Goal: Task Accomplishment & Management: Manage account settings

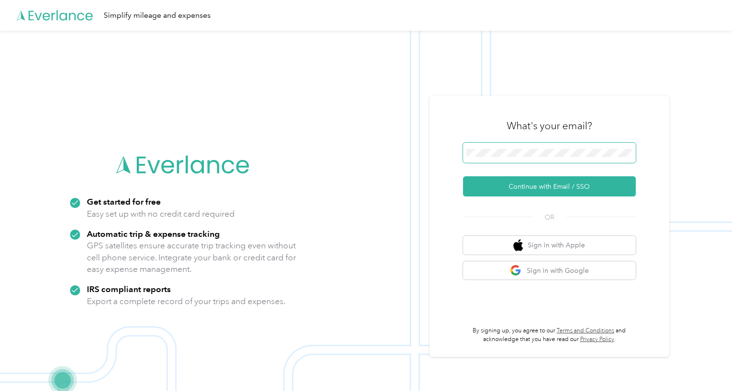
click at [509, 182] on button "Continue with Email / SSO" at bounding box center [549, 186] width 173 height 20
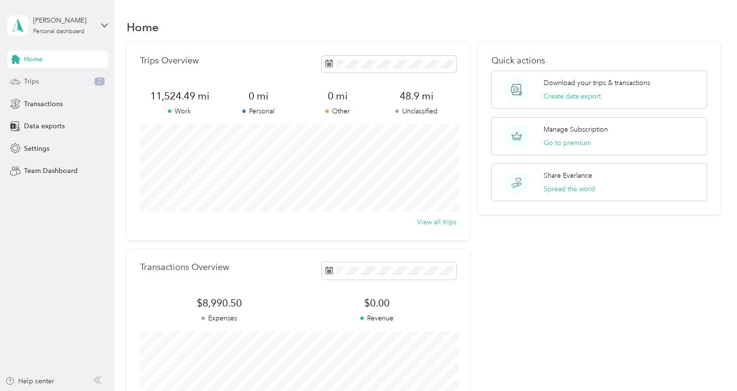
click at [36, 86] on span "Trips" at bounding box center [31, 81] width 15 height 10
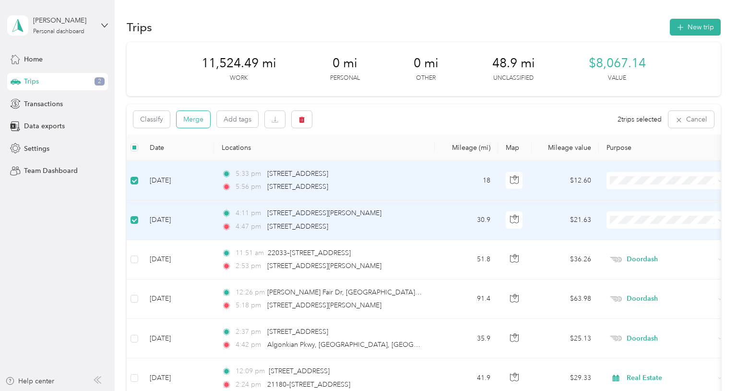
click at [192, 126] on button "Merge" at bounding box center [194, 119] width 34 height 17
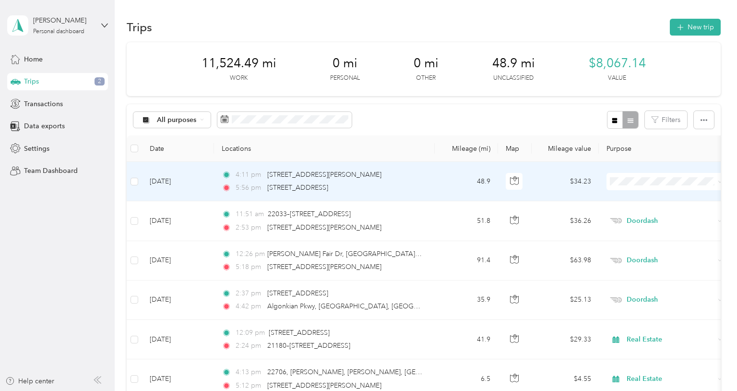
click at [177, 178] on td "[DATE]" at bounding box center [178, 181] width 72 height 39
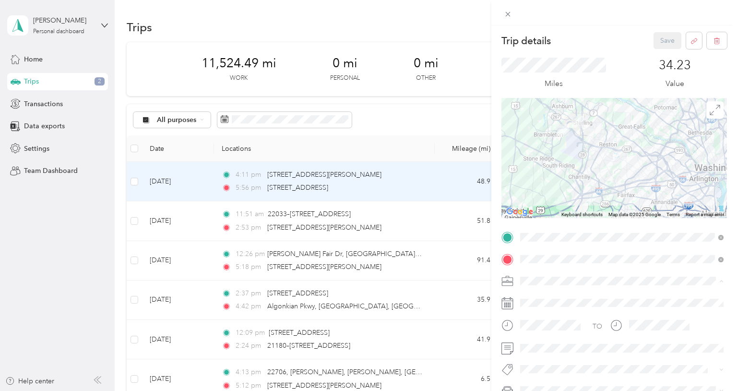
click at [567, 182] on li "Real Estate" at bounding box center [622, 179] width 210 height 17
click at [545, 355] on li "Tour" at bounding box center [622, 352] width 210 height 19
click at [665, 43] on button "Save" at bounding box center [668, 40] width 28 height 17
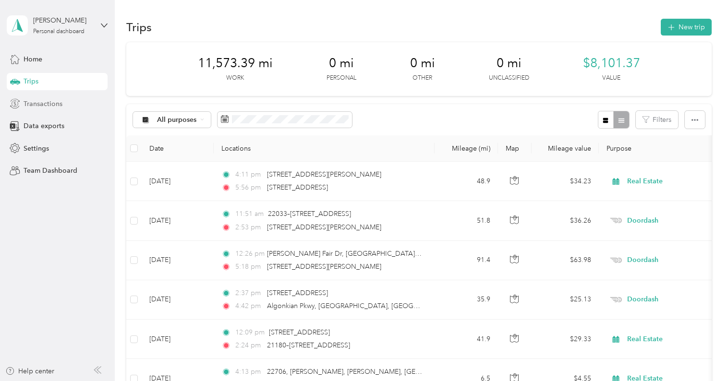
click at [66, 99] on div "Transactions" at bounding box center [57, 103] width 101 height 17
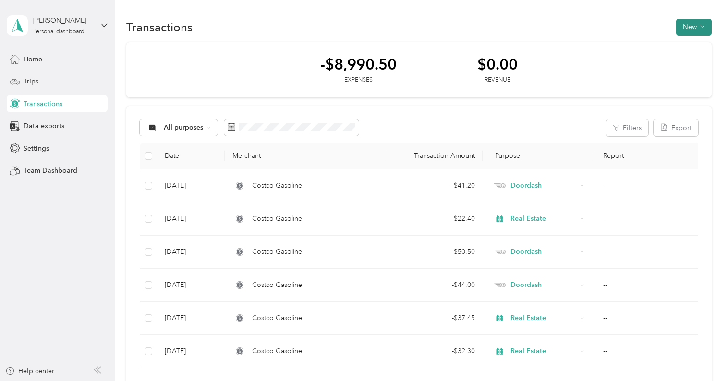
click at [689, 19] on button "New" at bounding box center [694, 27] width 36 height 17
click at [686, 44] on span "Expense" at bounding box center [696, 45] width 26 height 10
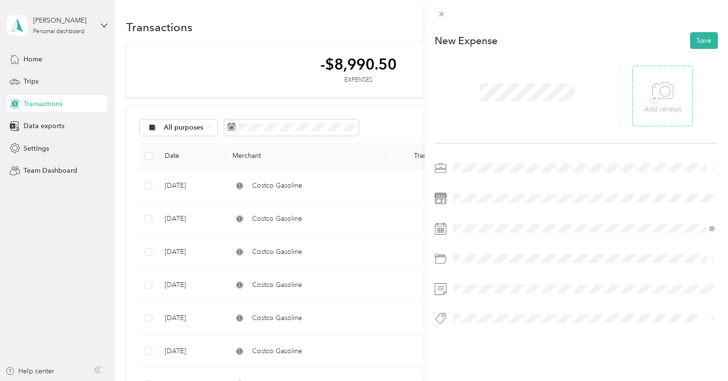
click at [660, 93] on icon at bounding box center [663, 91] width 22 height 26
click at [468, 216] on span "Real Estate" at bounding box center [473, 216] width 32 height 8
click at [481, 146] on span "Gasoline" at bounding box center [470, 144] width 26 height 8
click at [480, 303] on div "Tour" at bounding box center [584, 299] width 254 height 12
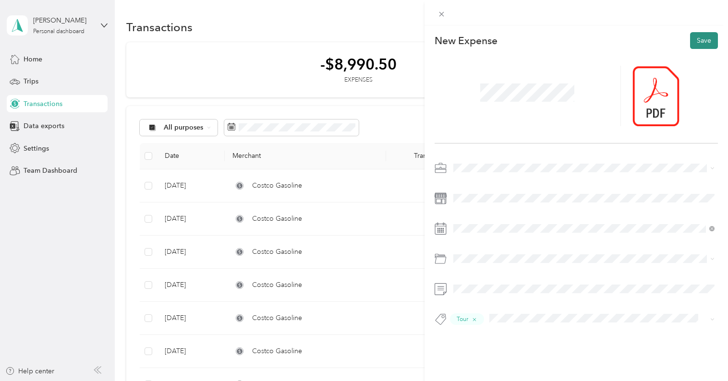
click at [701, 38] on button "Save" at bounding box center [704, 40] width 28 height 17
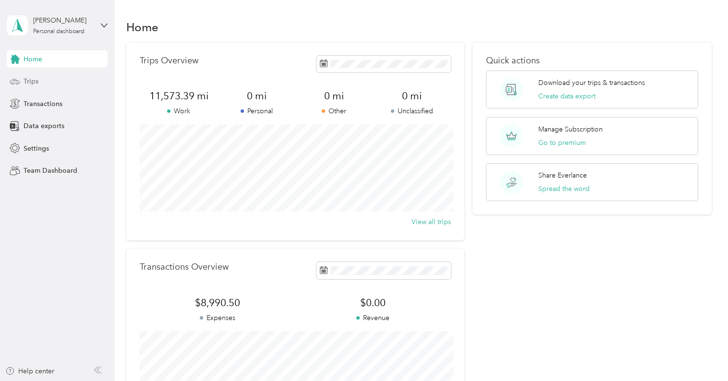
drag, startPoint x: 36, startPoint y: 81, endPoint x: 29, endPoint y: 85, distance: 8.3
click at [36, 81] on span "Trips" at bounding box center [31, 81] width 15 height 10
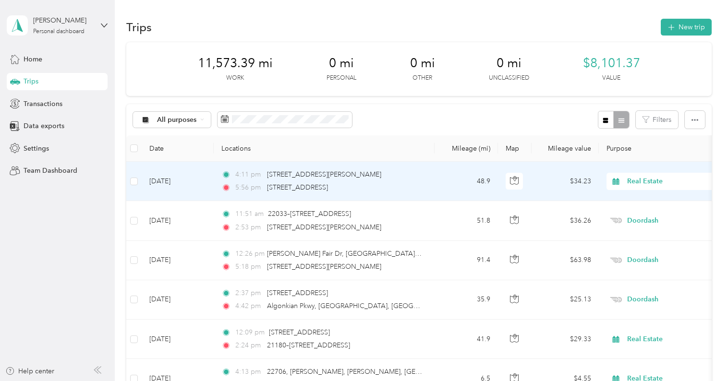
click at [175, 178] on td "[DATE]" at bounding box center [178, 181] width 72 height 39
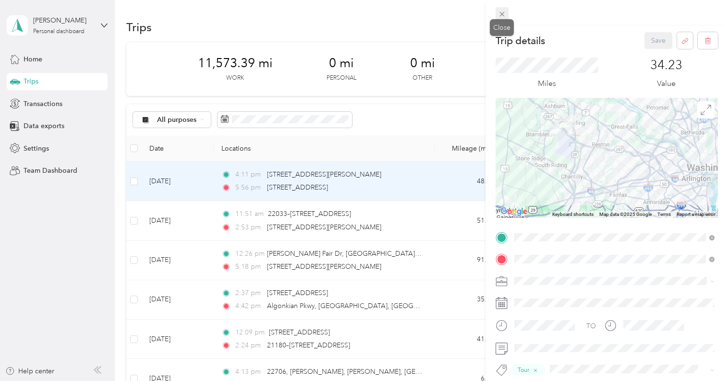
click at [500, 16] on icon at bounding box center [502, 14] width 8 height 8
